Goal: Check status

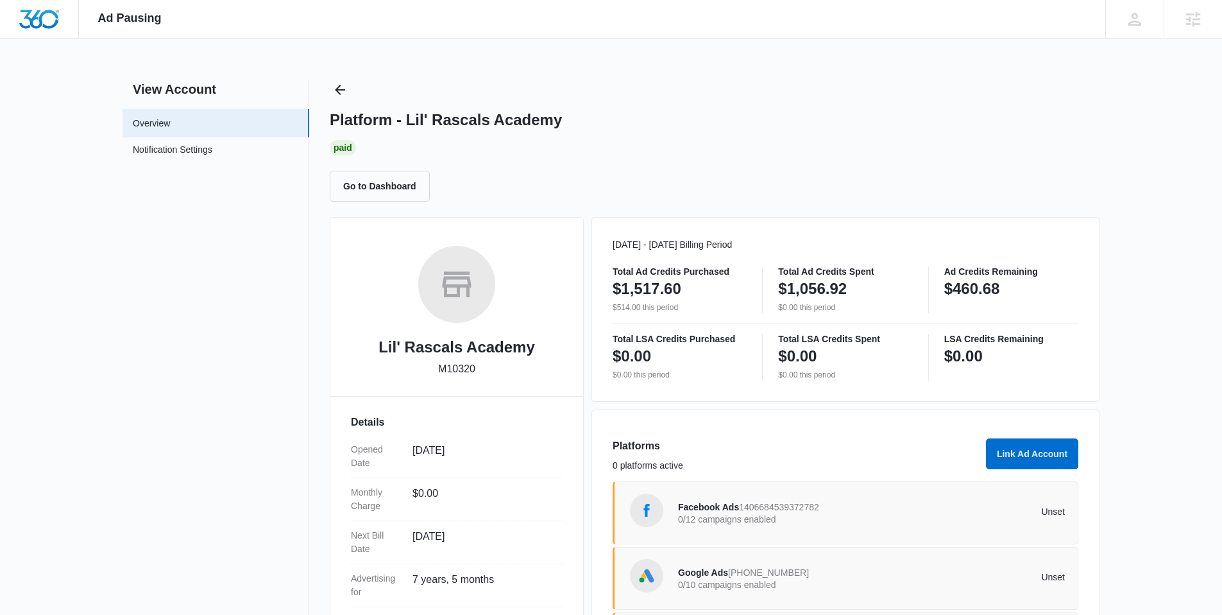
click at [770, 511] on span "1406684539372782" at bounding box center [779, 507] width 80 height 10
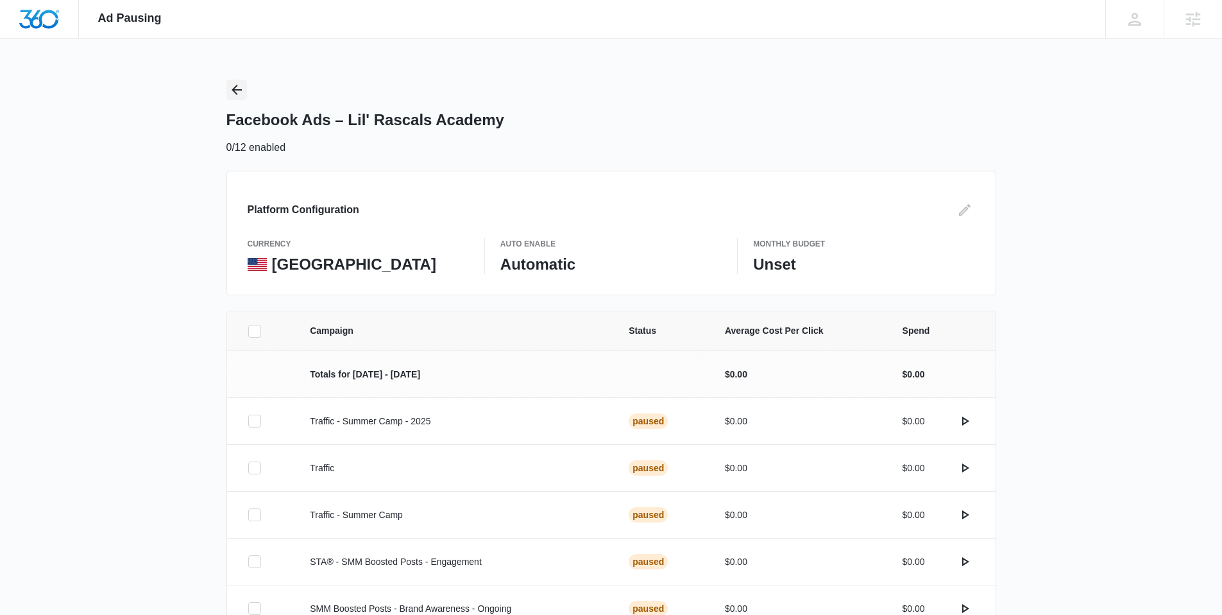
click at [237, 88] on icon "Back" at bounding box center [236, 89] width 15 height 15
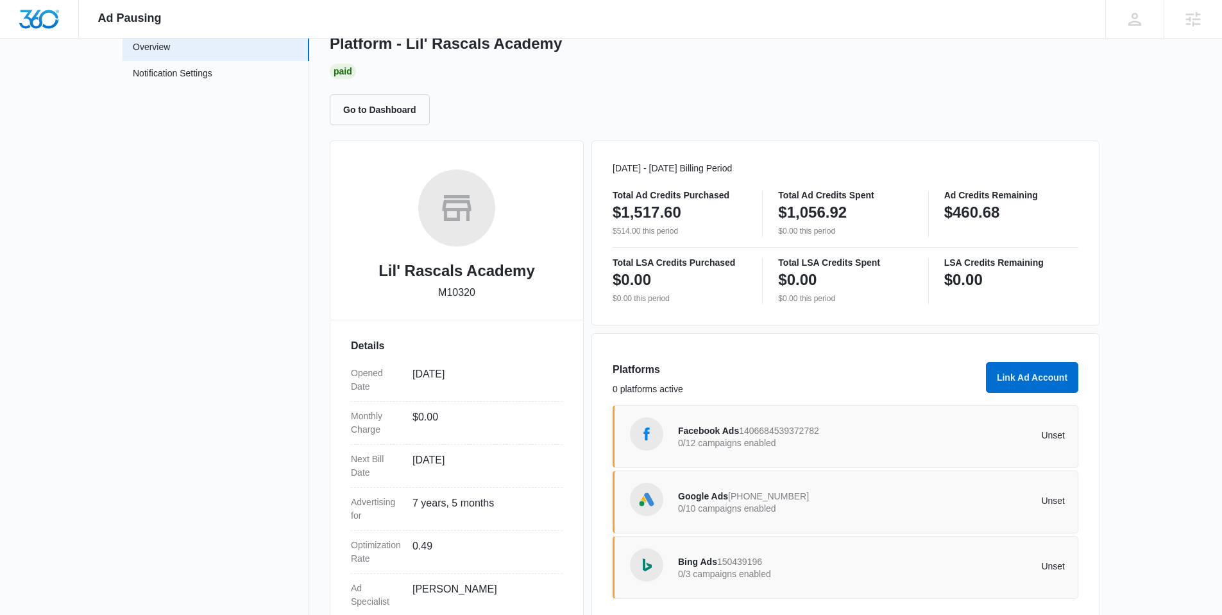
scroll to position [158, 0]
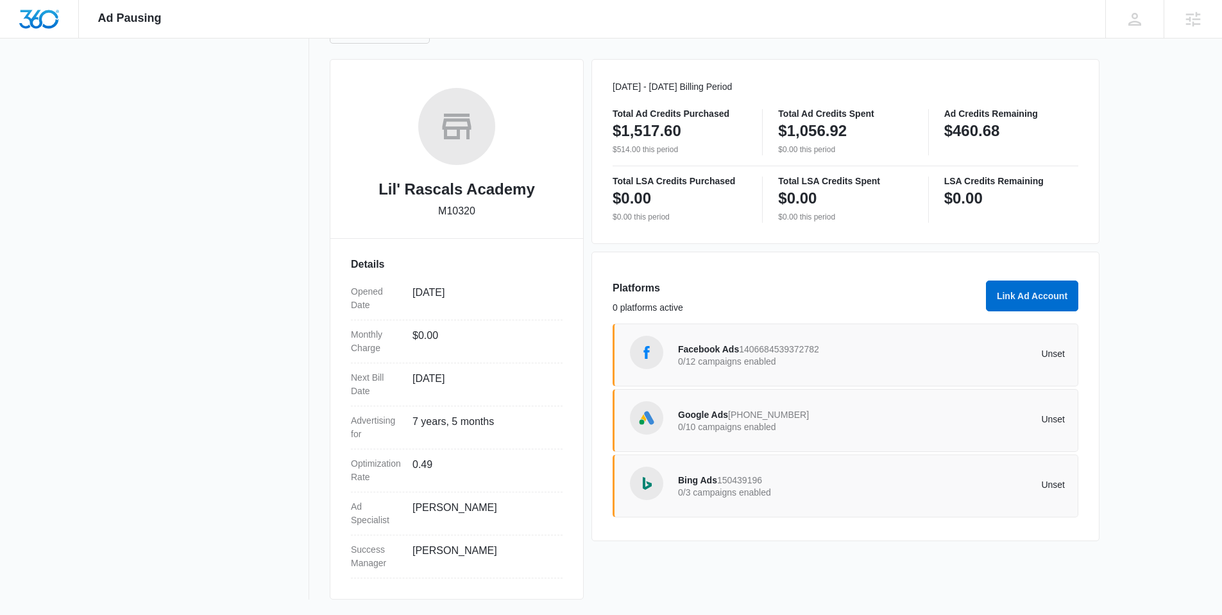
click at [744, 422] on p "0/10 campaigns enabled" at bounding box center [775, 426] width 194 height 9
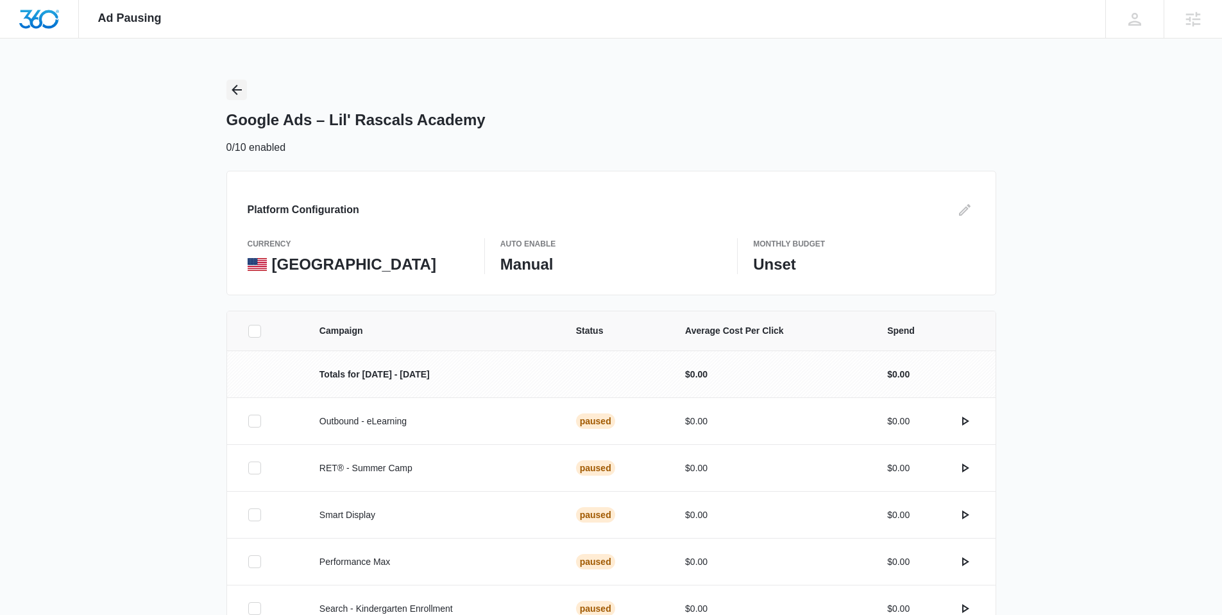
click at [243, 87] on icon "Back" at bounding box center [236, 89] width 15 height 15
